Goal: Transaction & Acquisition: Download file/media

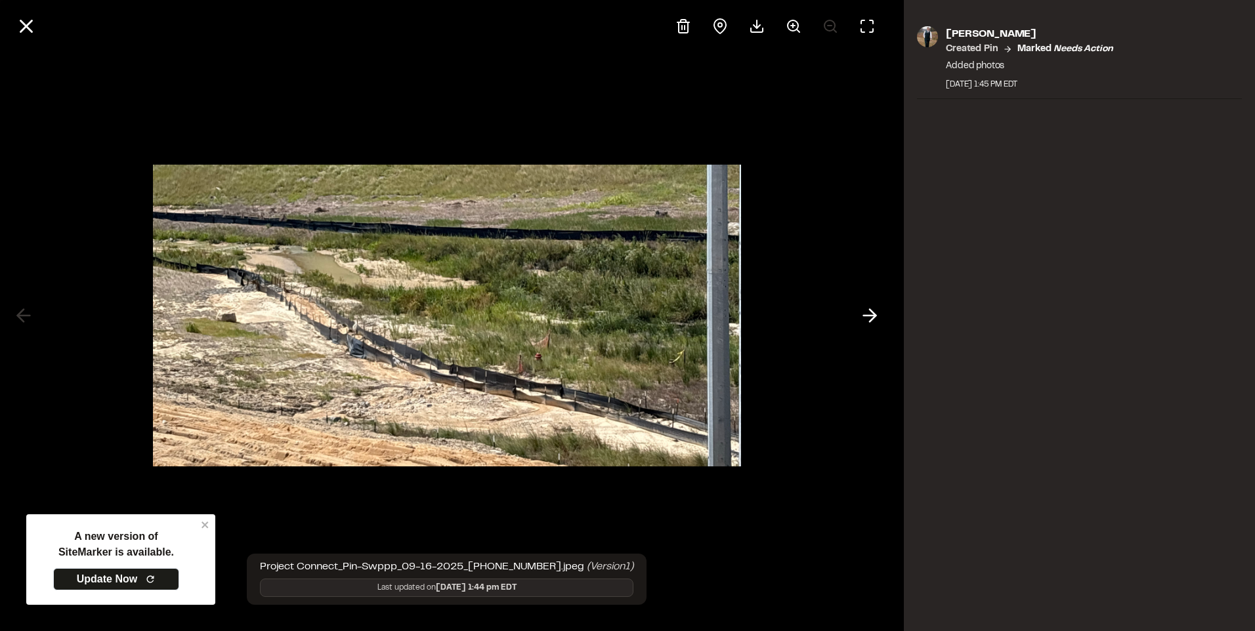
scroll to position [131, 0]
click at [35, 23] on icon at bounding box center [26, 26] width 22 height 22
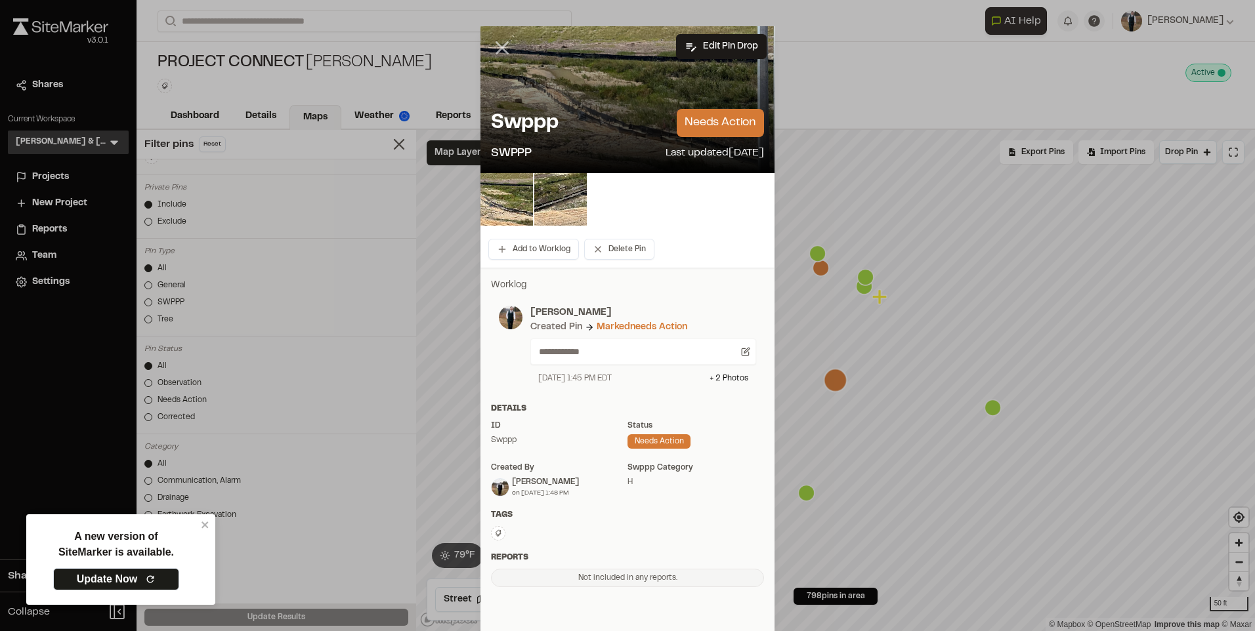
click at [491, 48] on icon at bounding box center [502, 48] width 22 height 22
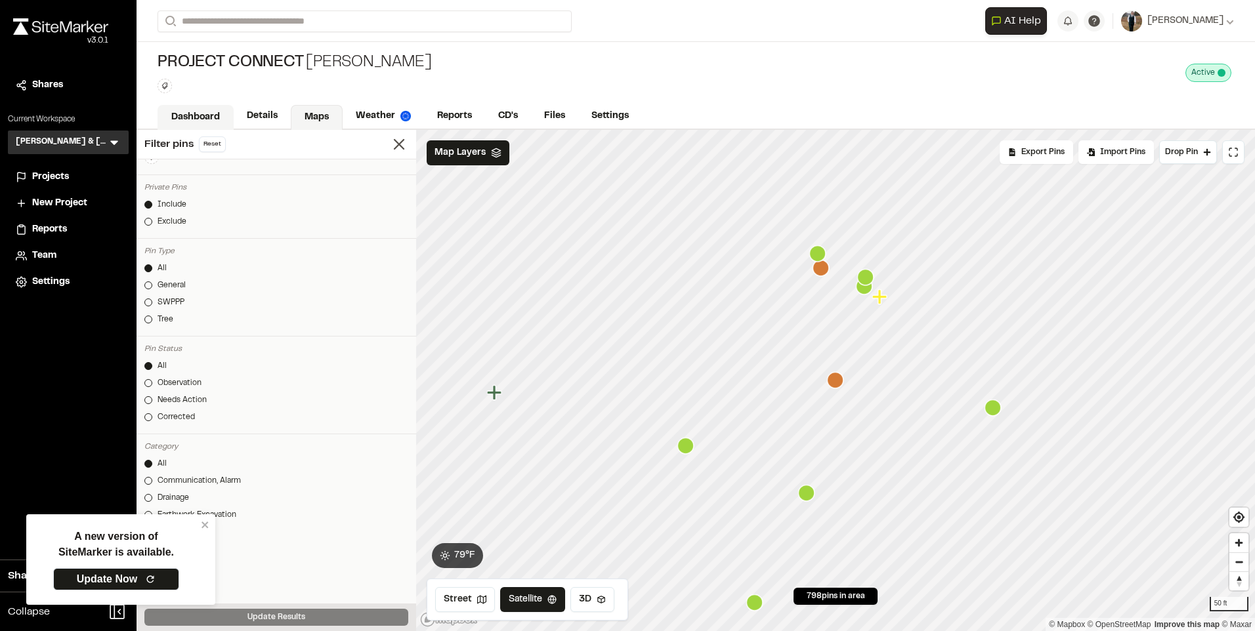
click at [264, 118] on link "Details" at bounding box center [262, 116] width 57 height 25
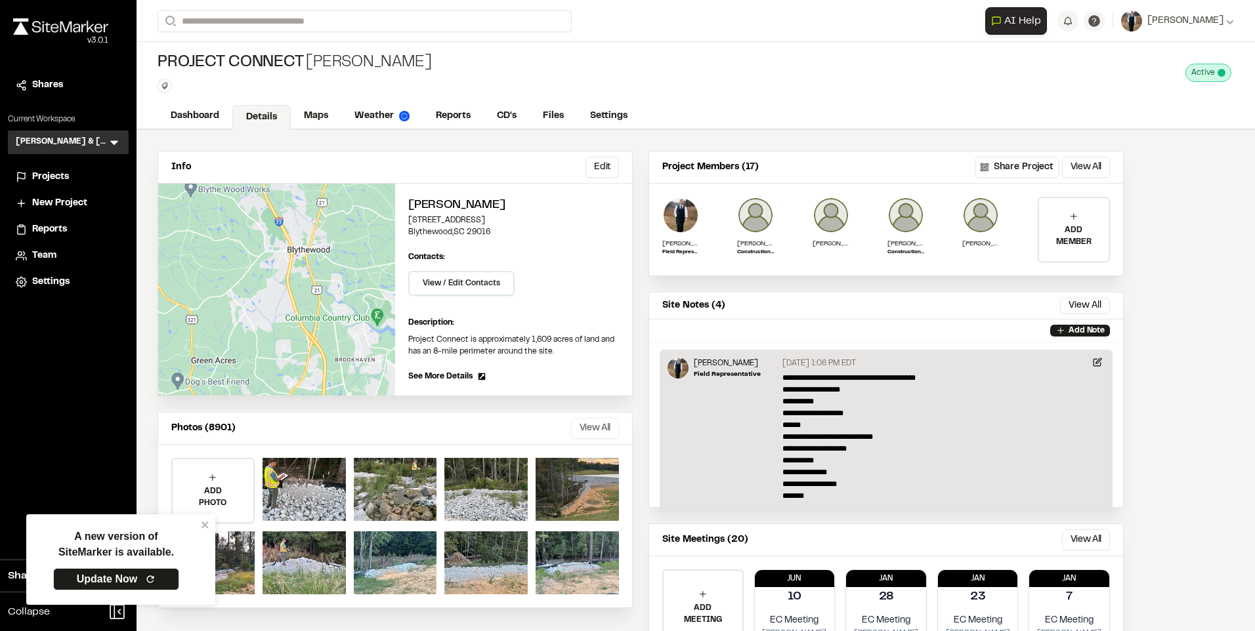
click at [577, 430] on button "View All" at bounding box center [595, 428] width 48 height 21
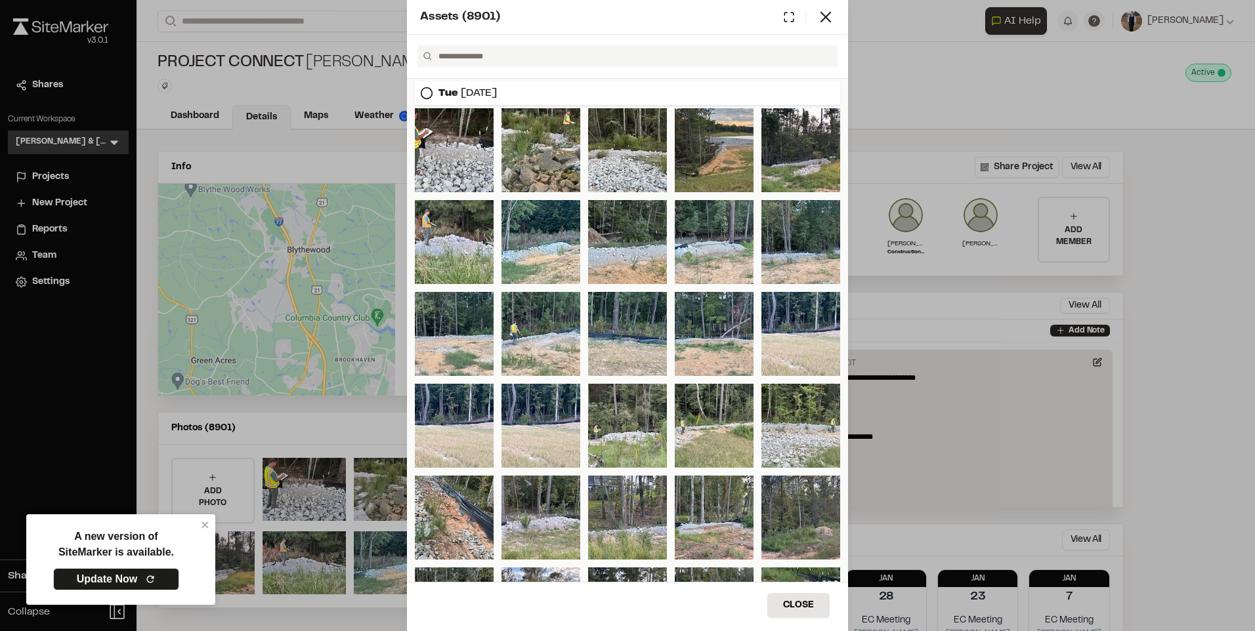
click at [428, 88] on circle at bounding box center [426, 93] width 11 height 11
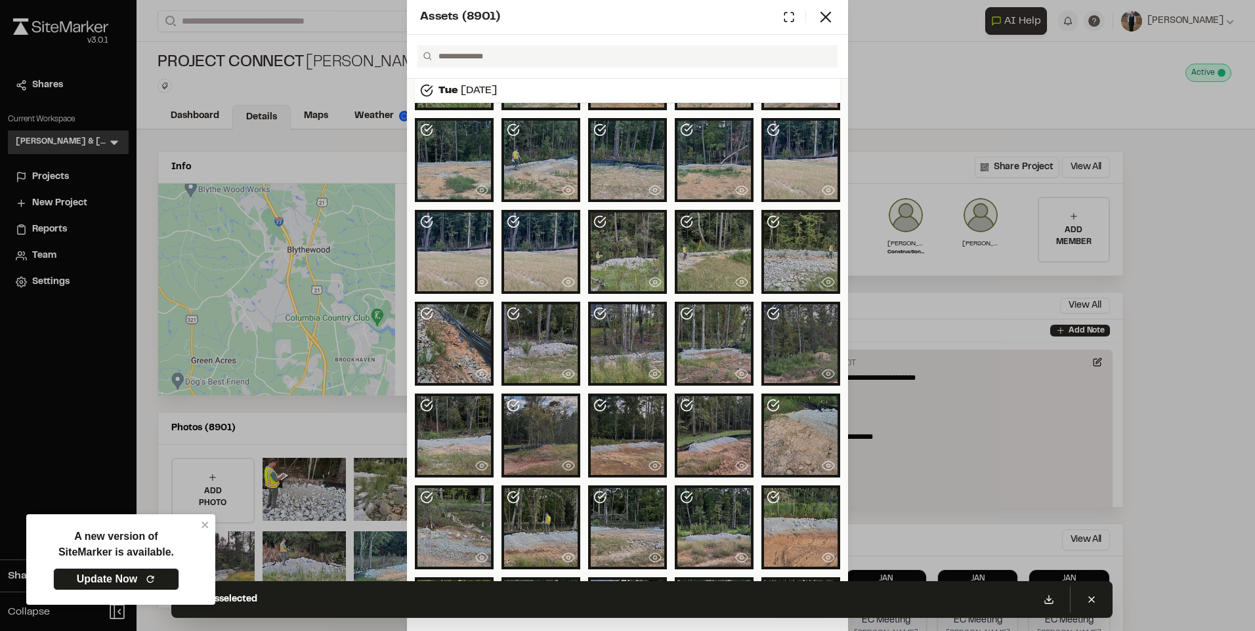
scroll to position [197, 0]
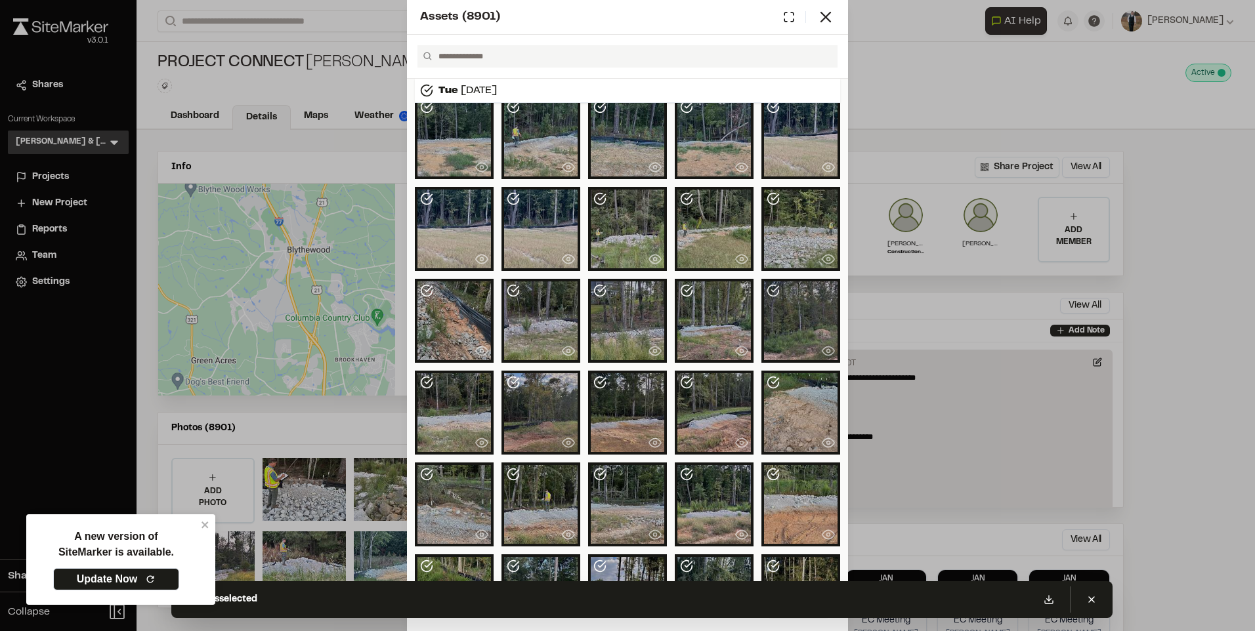
click at [772, 289] on polyline at bounding box center [775, 288] width 7 height 5
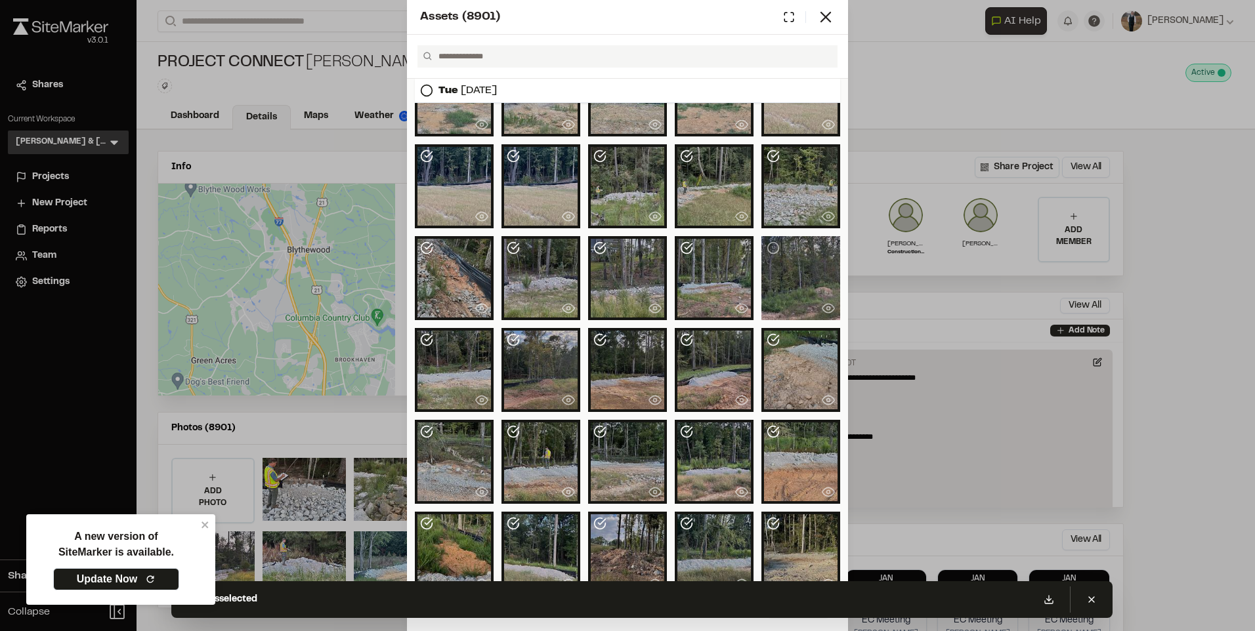
scroll to position [262, 0]
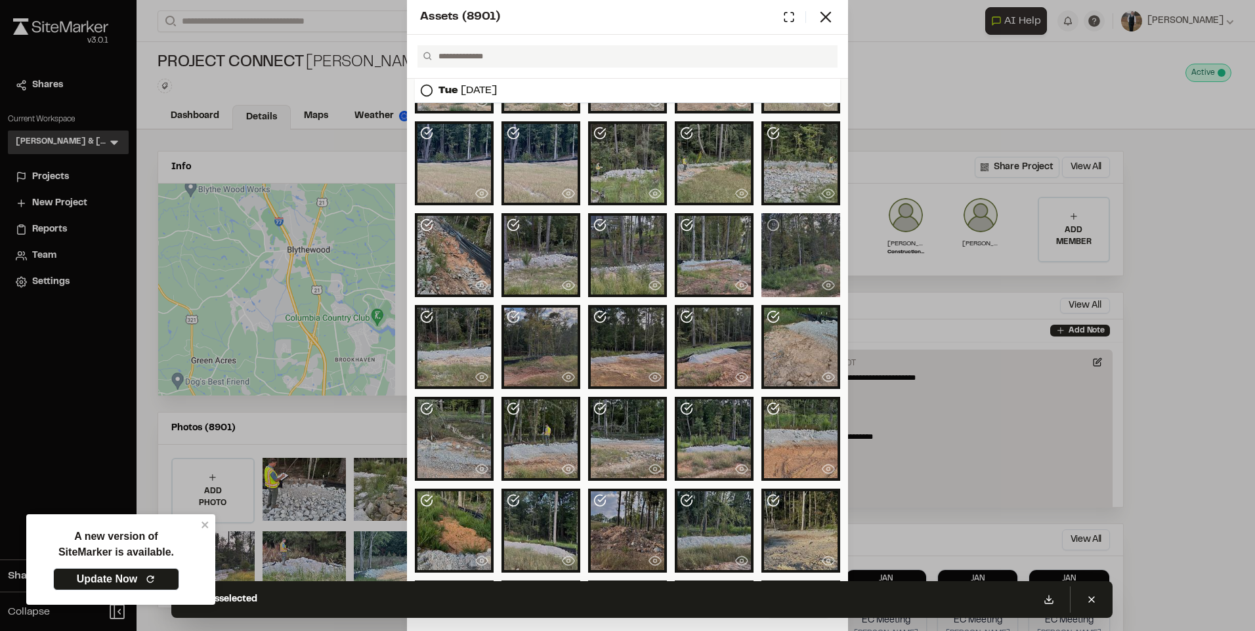
click at [507, 317] on icon at bounding box center [513, 316] width 13 height 13
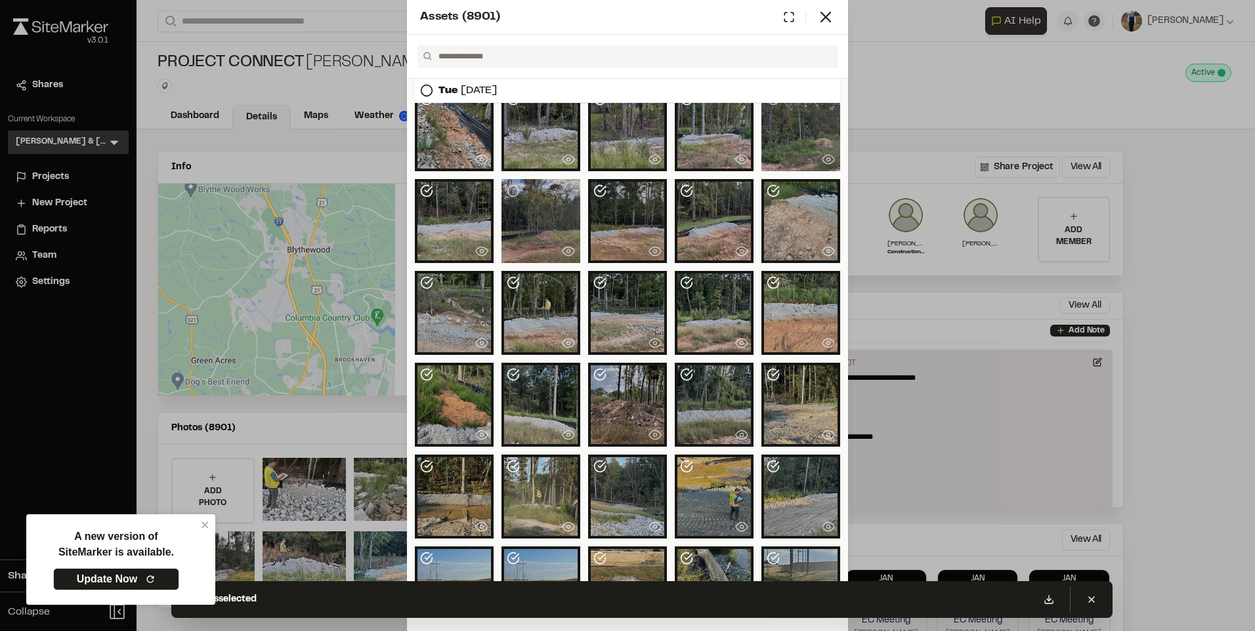
scroll to position [394, 0]
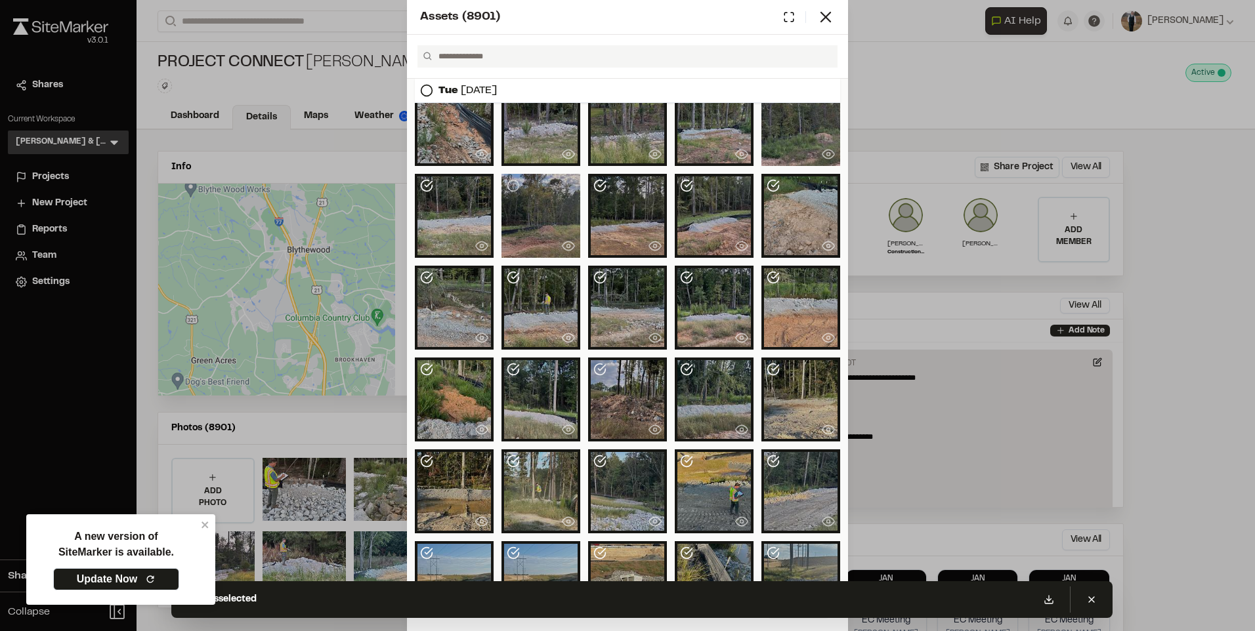
click at [600, 369] on icon at bounding box center [599, 369] width 13 height 13
click at [436, 362] on div at bounding box center [454, 400] width 79 height 84
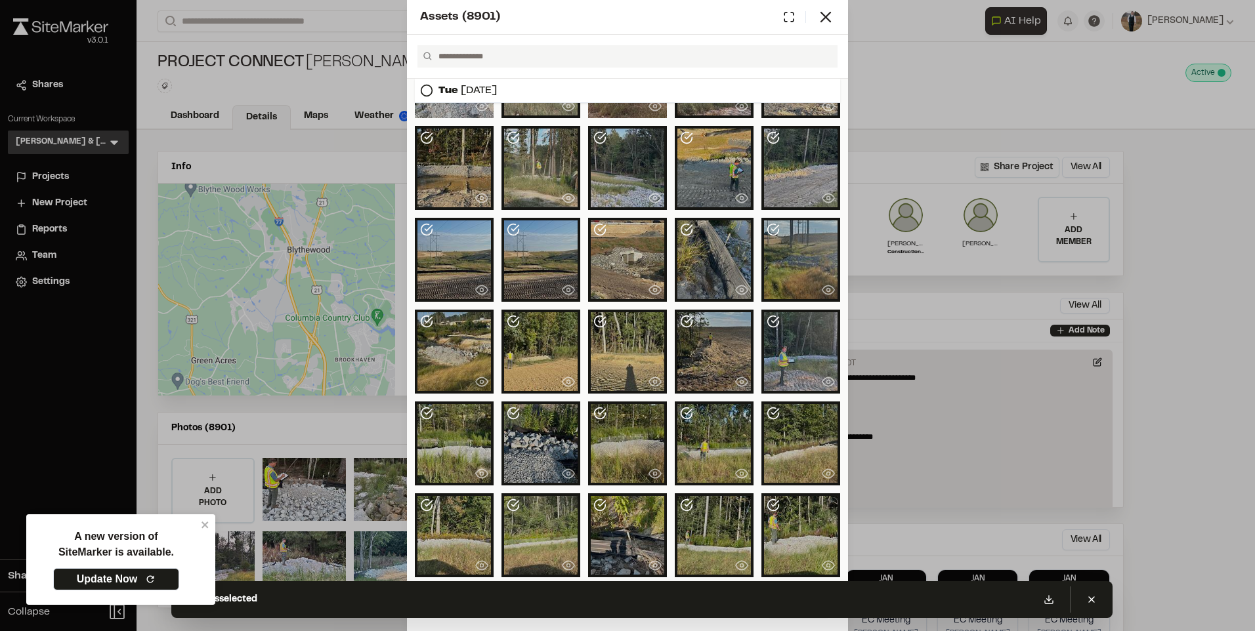
scroll to position [722, 0]
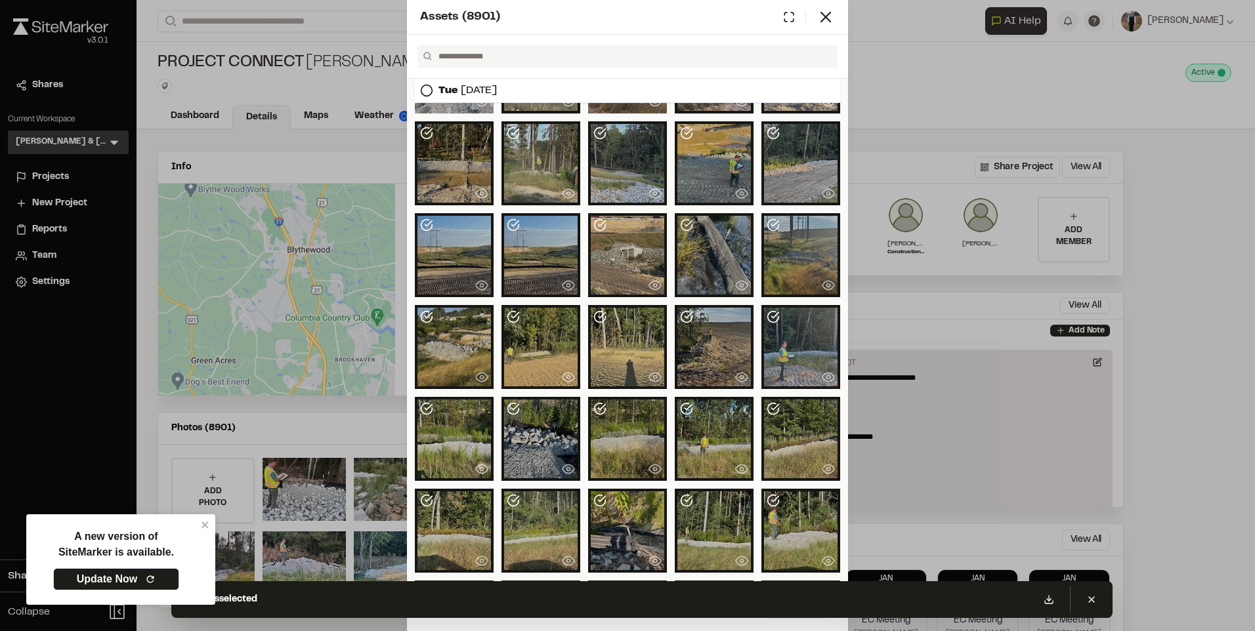
click at [681, 224] on icon at bounding box center [686, 225] width 11 height 11
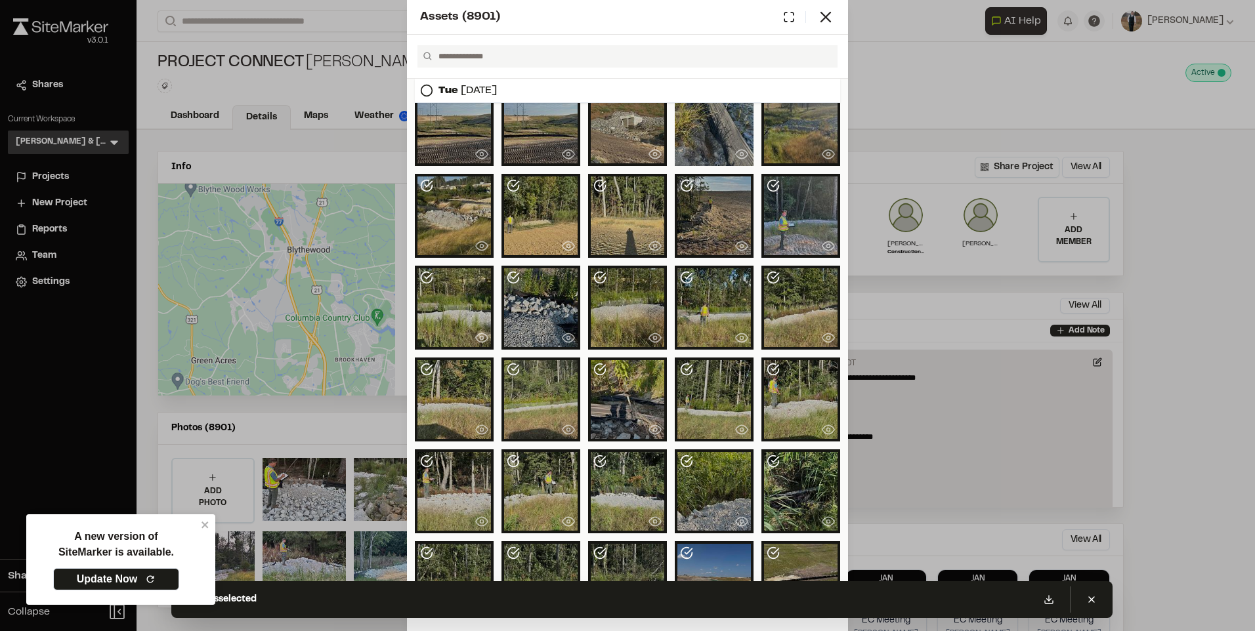
scroll to position [919, 0]
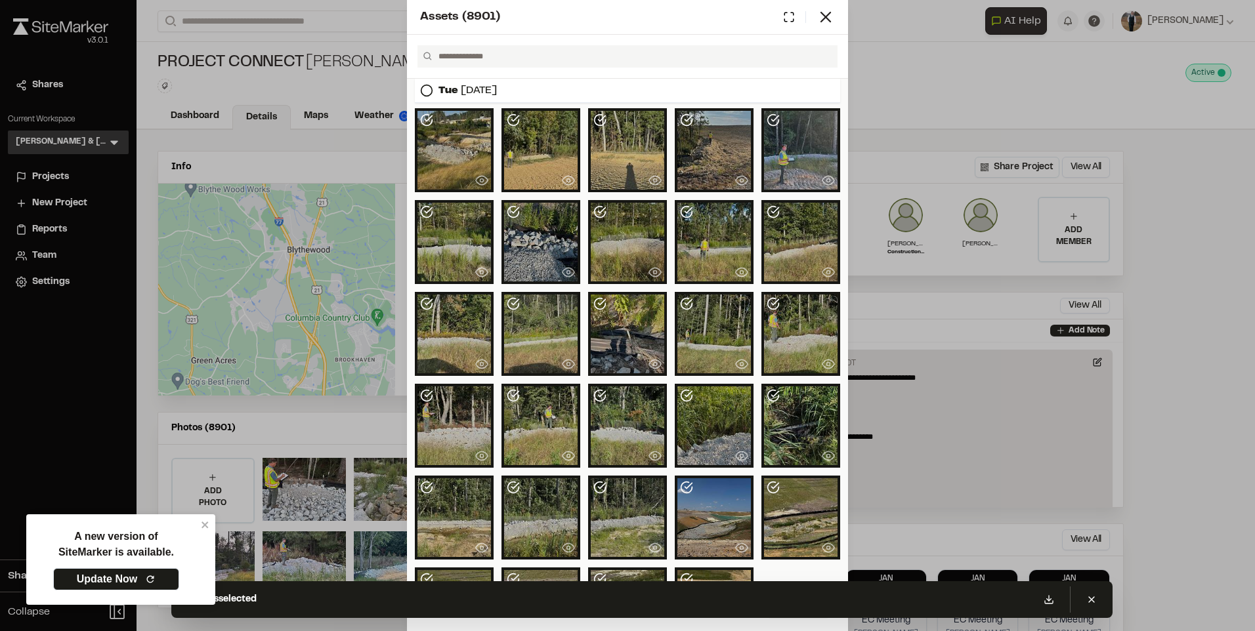
click at [590, 281] on div at bounding box center [627, 242] width 79 height 84
click at [604, 243] on div at bounding box center [627, 242] width 79 height 84
click at [610, 321] on div at bounding box center [627, 334] width 79 height 84
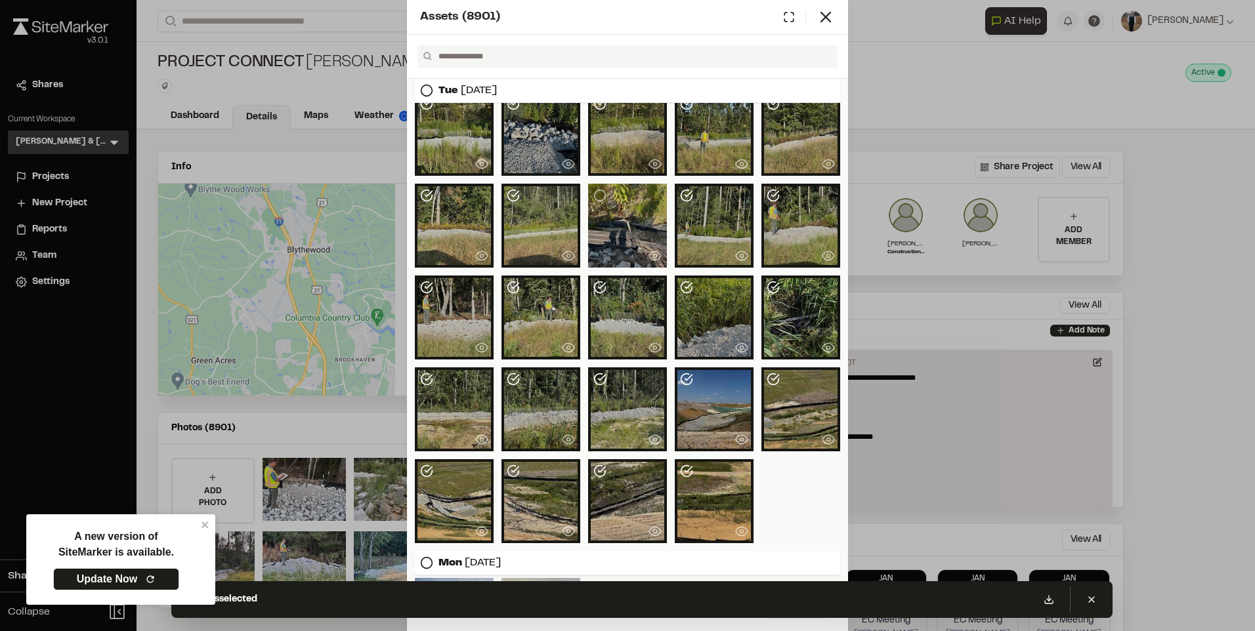
scroll to position [1050, 0]
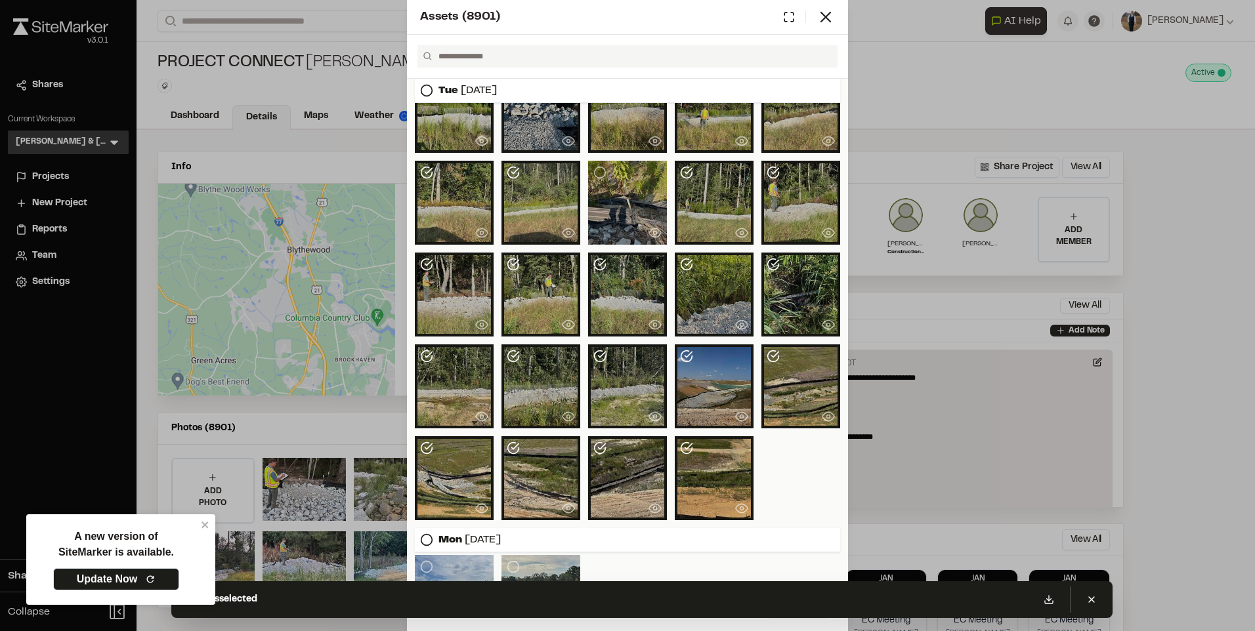
click at [790, 268] on div at bounding box center [800, 295] width 79 height 84
click at [701, 368] on div at bounding box center [714, 386] width 79 height 84
click at [787, 369] on div at bounding box center [800, 386] width 79 height 84
click at [694, 447] on div at bounding box center [714, 478] width 79 height 84
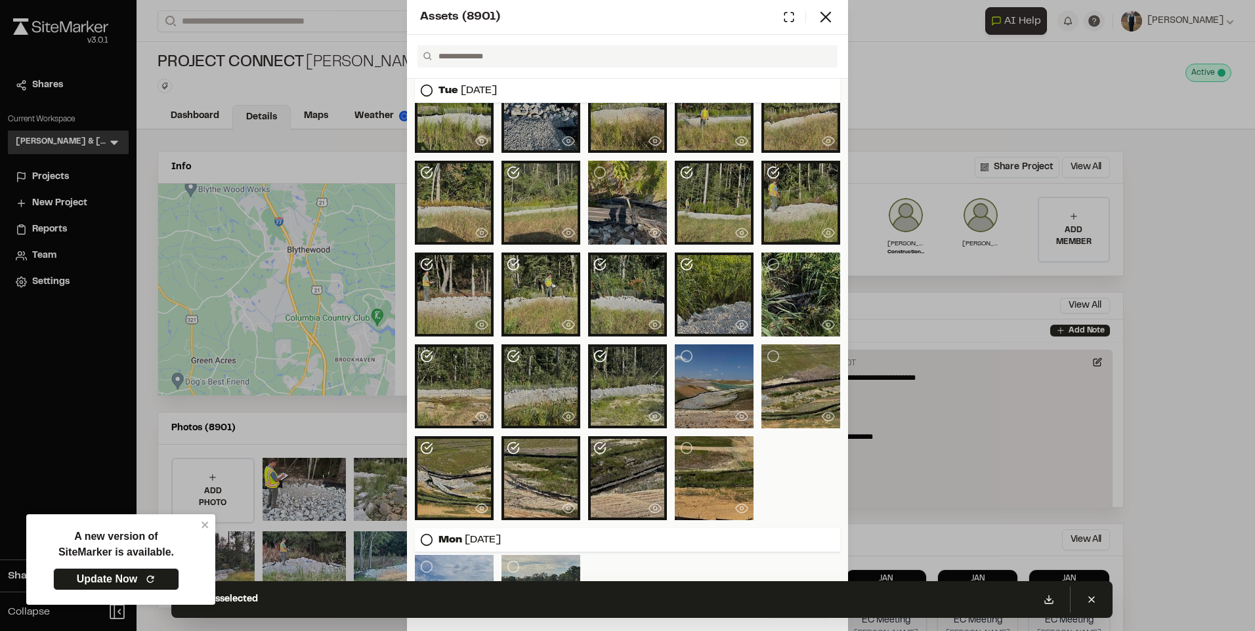
click at [609, 453] on div at bounding box center [627, 478] width 79 height 84
click at [530, 448] on div at bounding box center [540, 478] width 79 height 84
click at [434, 451] on div at bounding box center [454, 478] width 79 height 84
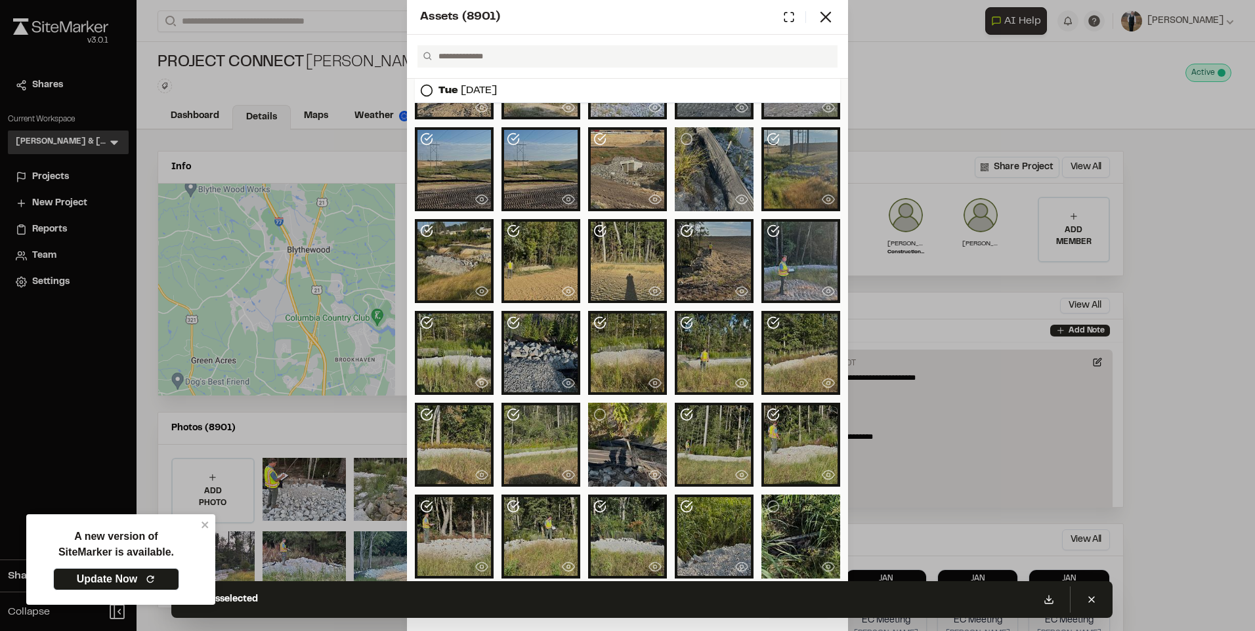
scroll to position [459, 0]
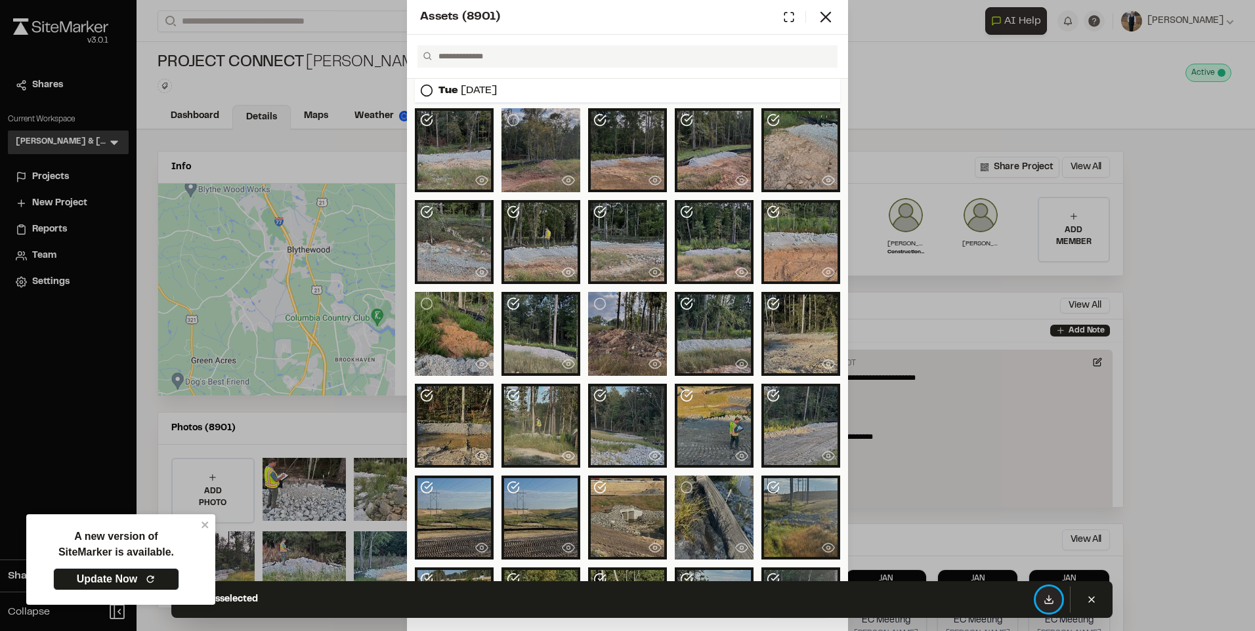
click at [1049, 600] on line at bounding box center [1049, 598] width 0 height 5
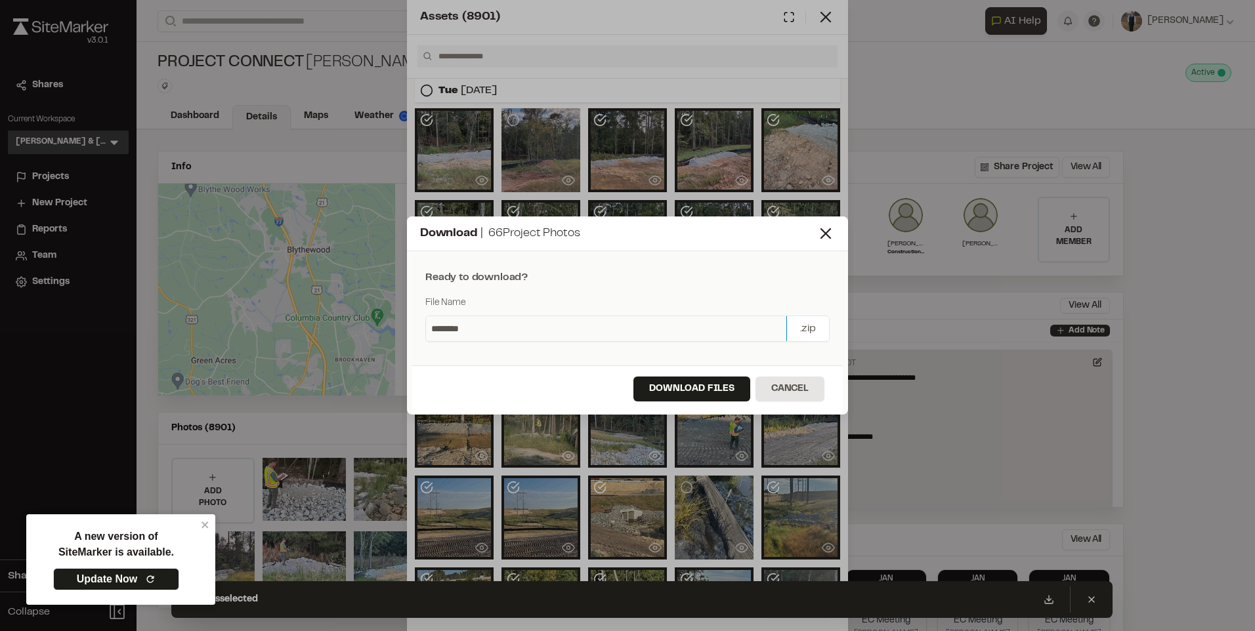
click at [472, 328] on input "********" at bounding box center [606, 328] width 360 height 25
type input "*******"
click at [659, 394] on button "Download Files" at bounding box center [691, 389] width 117 height 25
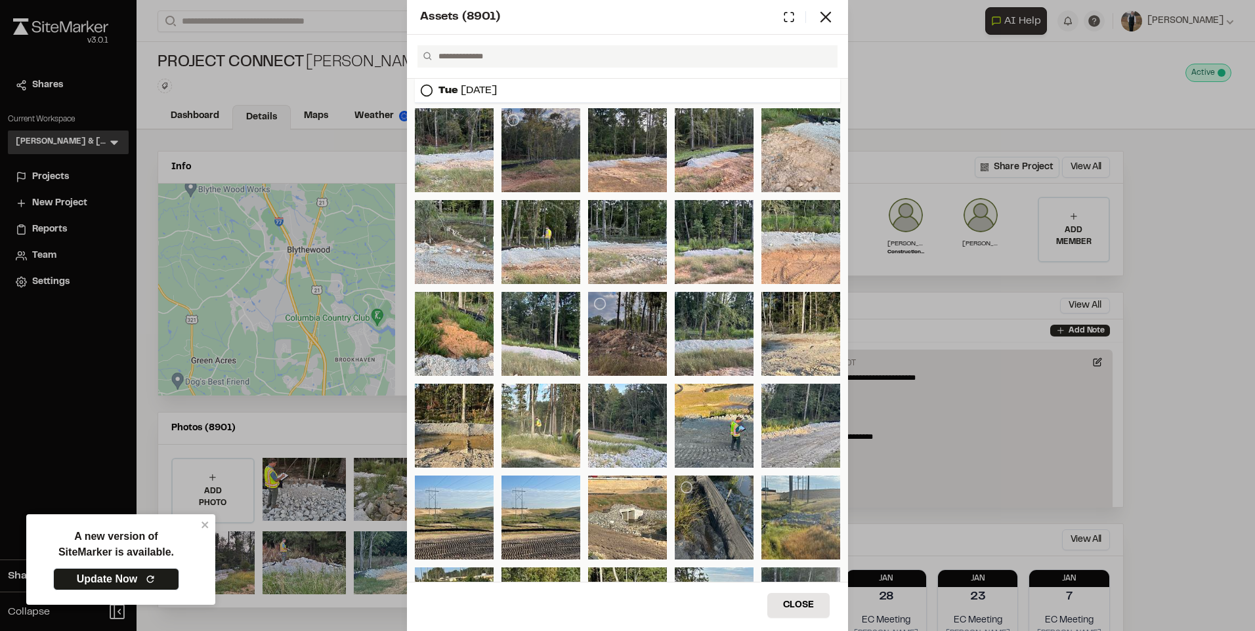
click at [1036, 266] on div "Assets ( 8901 ) [DATE] [DATE] [DATE] Close Select Download Zoom to Pin Unselect…" at bounding box center [627, 315] width 1255 height 631
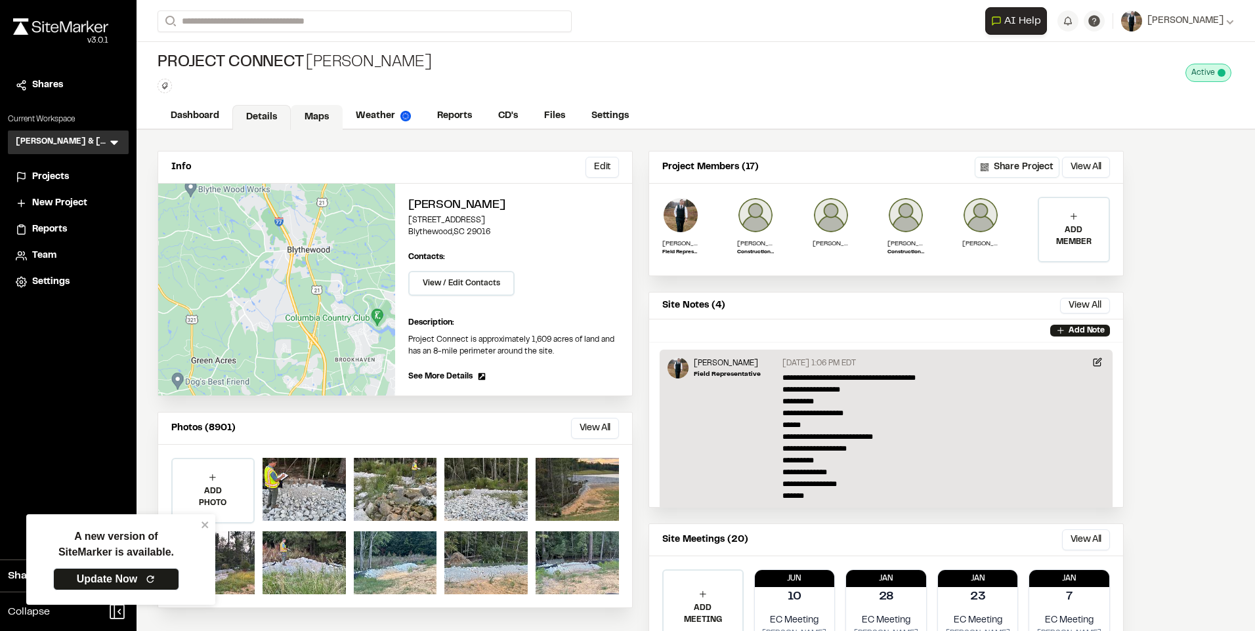
click at [319, 112] on link "Maps" at bounding box center [317, 117] width 52 height 25
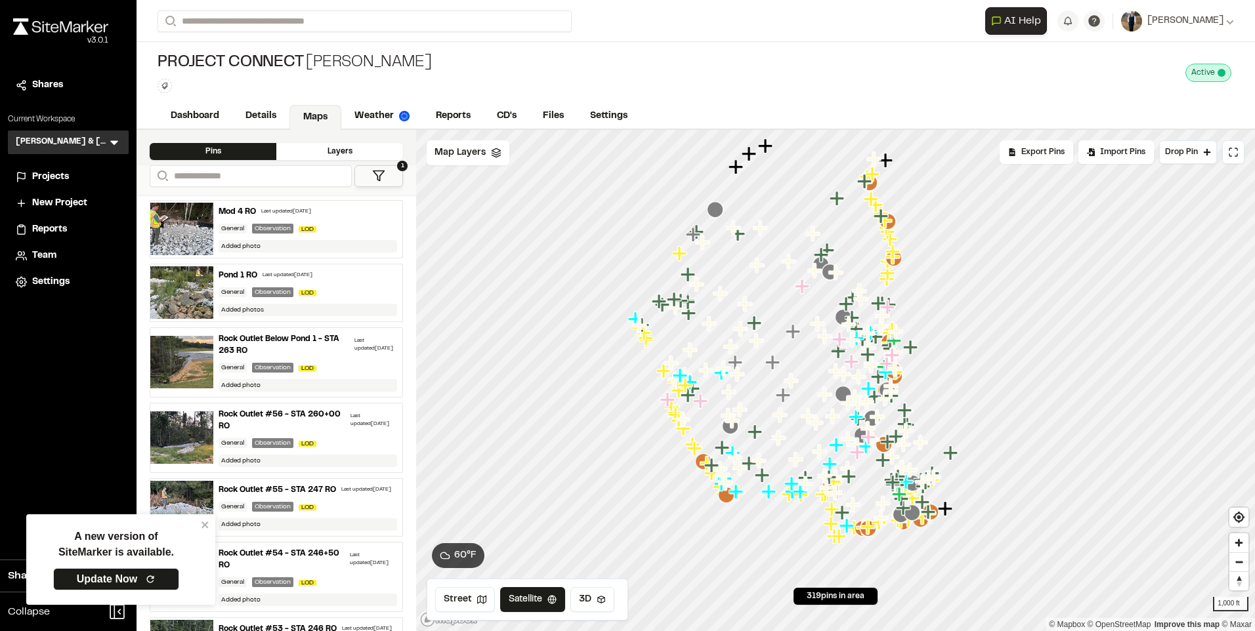
click at [307, 208] on div "Last updated [DATE]" at bounding box center [286, 212] width 50 height 8
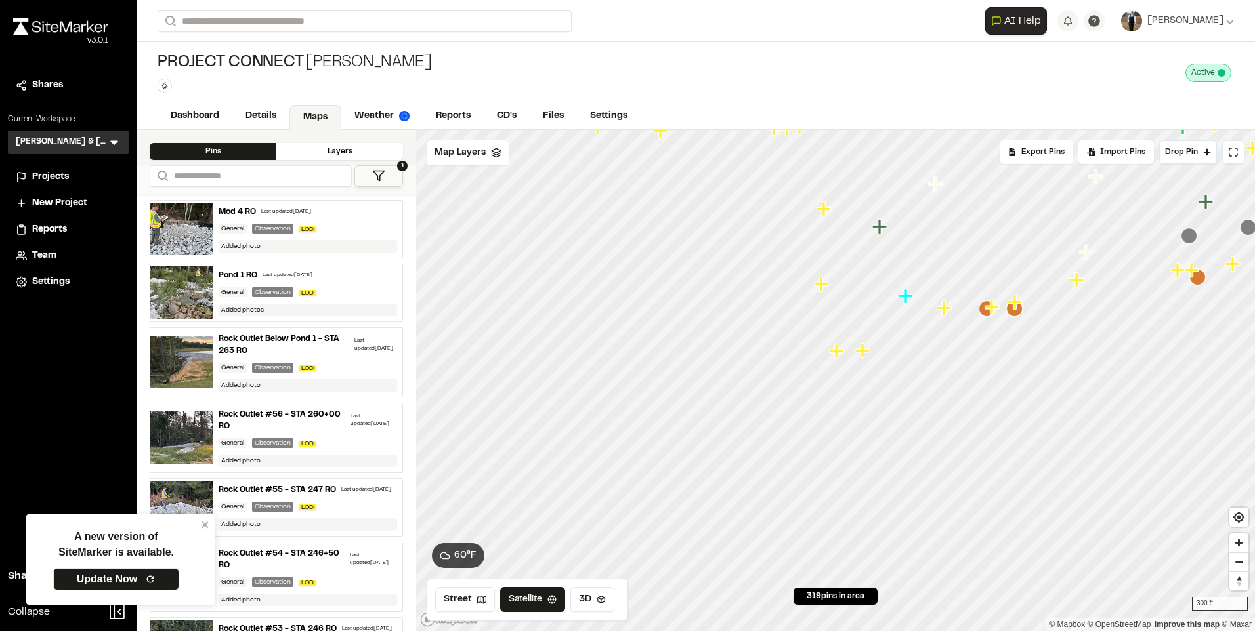
click at [1017, 303] on icon "Map marker" at bounding box center [1014, 302] width 14 height 14
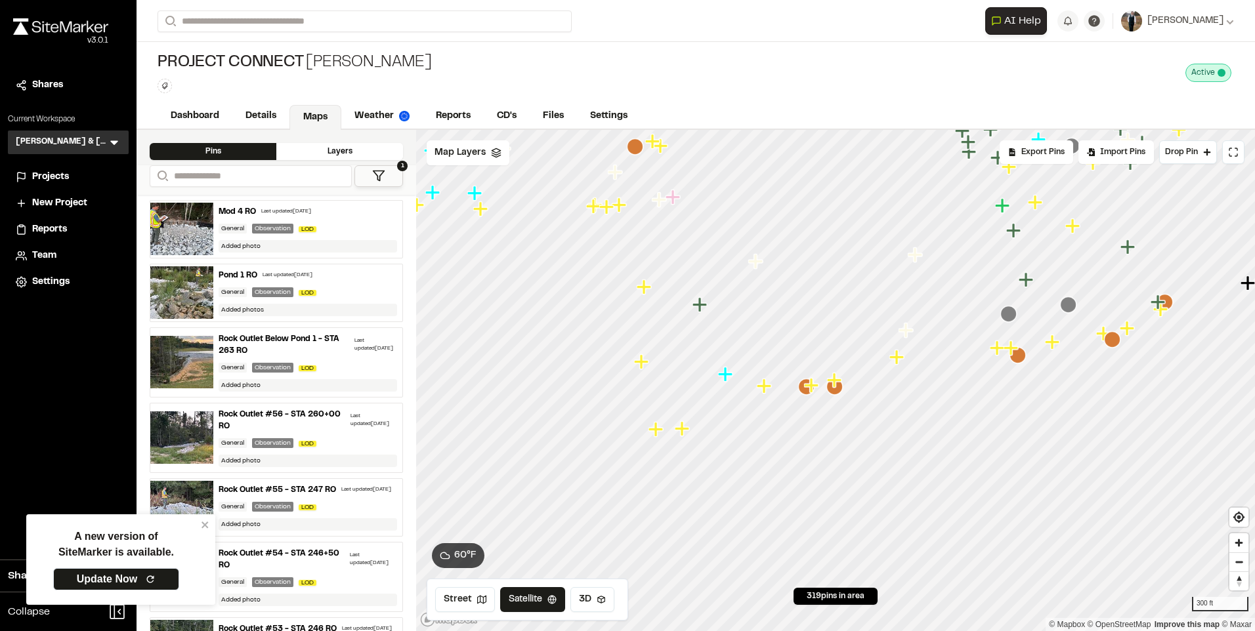
click at [813, 386] on icon "Map marker" at bounding box center [811, 385] width 14 height 14
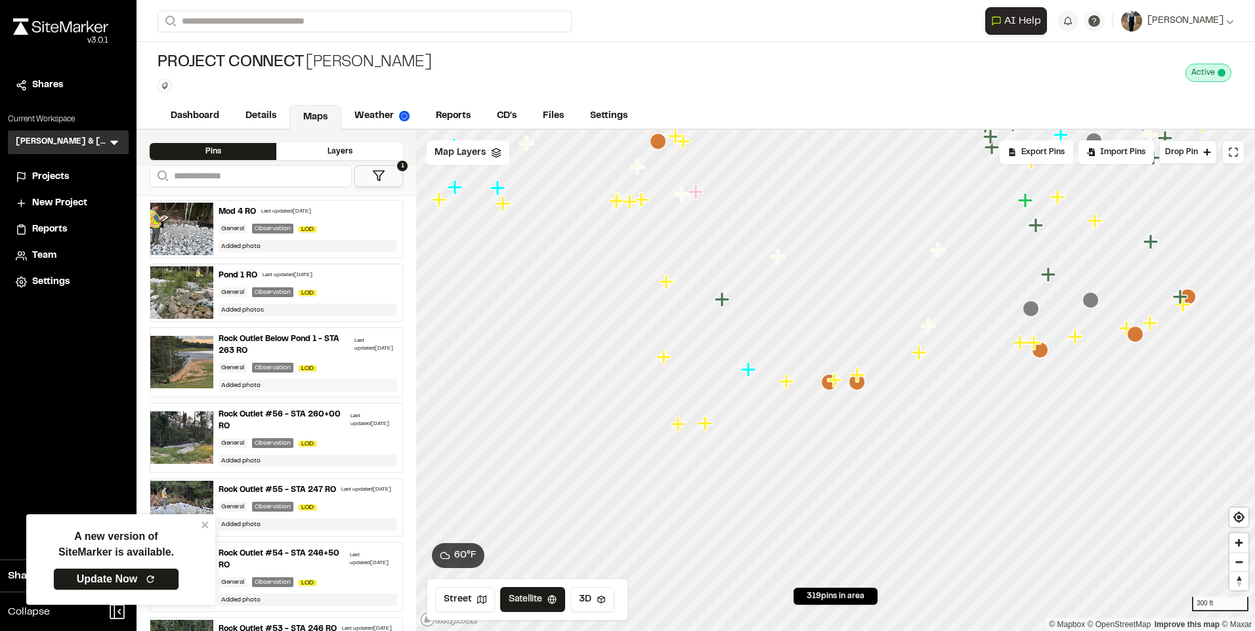
click at [787, 388] on icon "Map marker" at bounding box center [786, 381] width 14 height 14
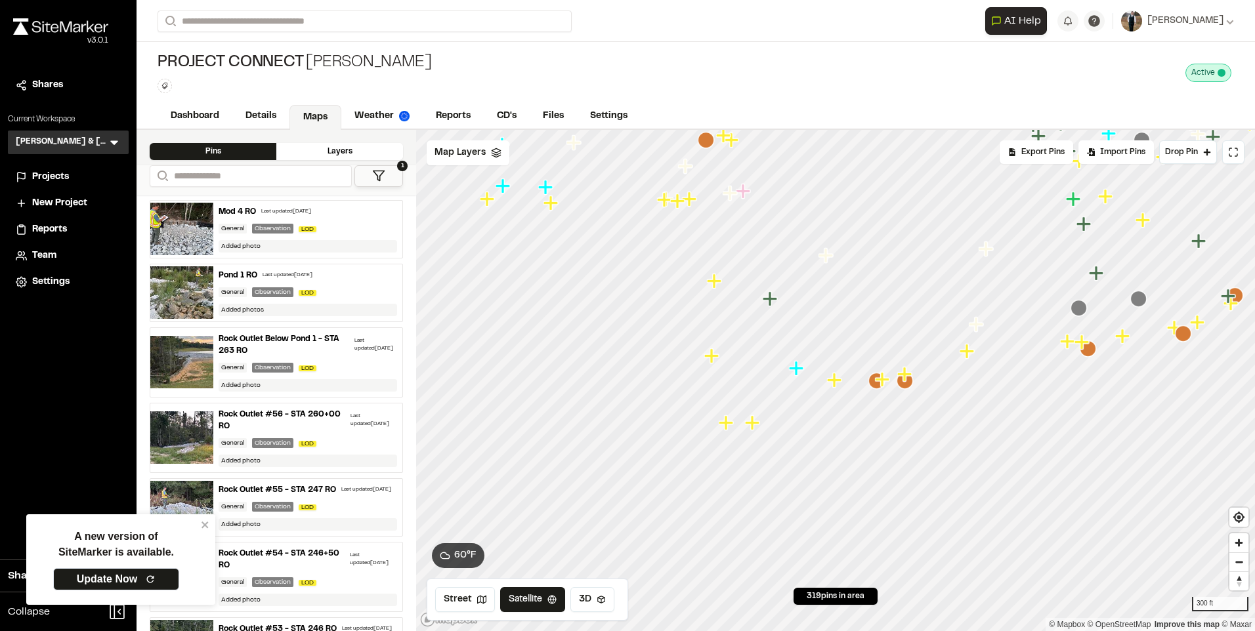
click at [751, 425] on icon "Map marker" at bounding box center [752, 422] width 14 height 14
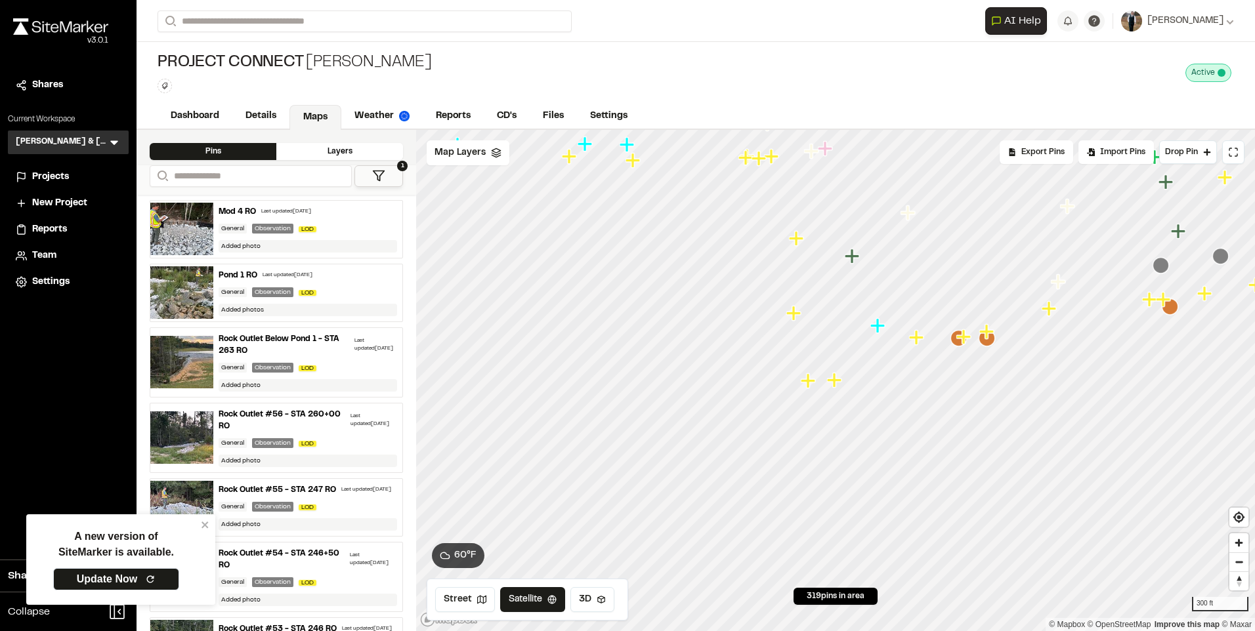
click at [838, 386] on icon "Map marker" at bounding box center [835, 380] width 17 height 17
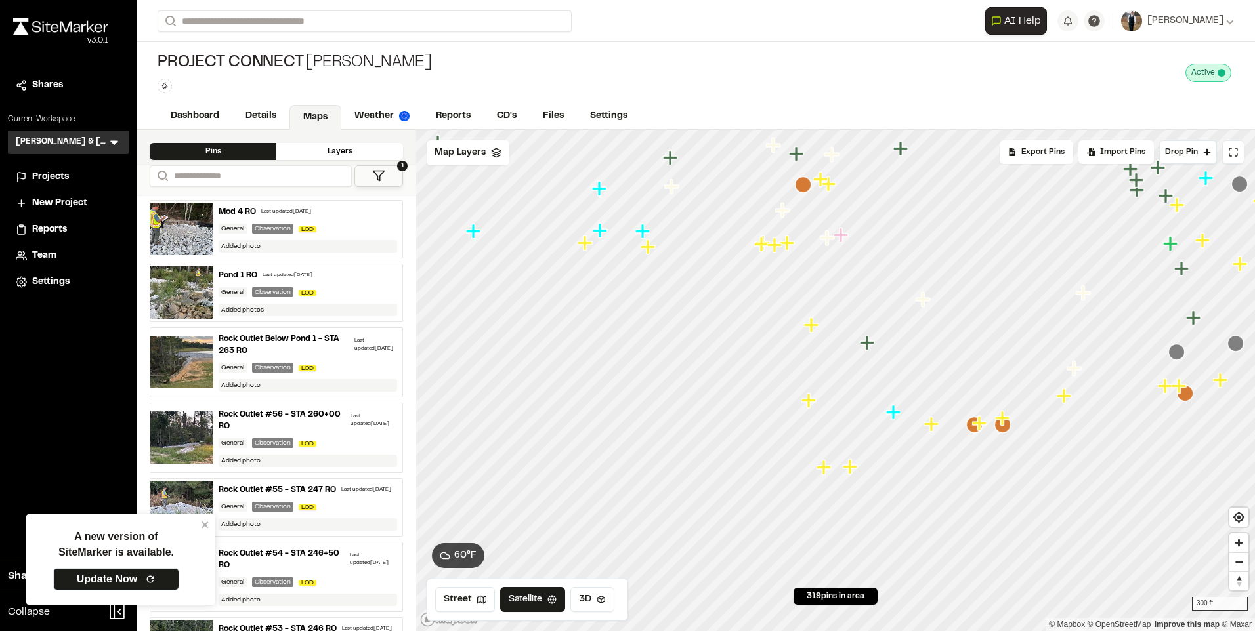
click at [789, 247] on icon "Map marker" at bounding box center [787, 243] width 14 height 14
